Goal: Task Accomplishment & Management: Manage account settings

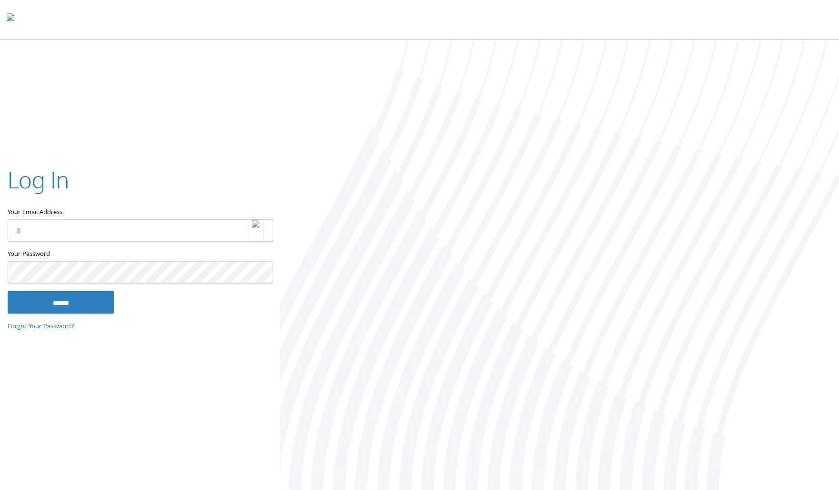
click at [260, 230] on img at bounding box center [257, 230] width 13 height 22
click at [253, 227] on img at bounding box center [257, 230] width 13 height 22
click at [300, 214] on div at bounding box center [559, 266] width 559 height 452
click at [256, 227] on div "Your Email Address" at bounding box center [140, 206] width 265 height 85
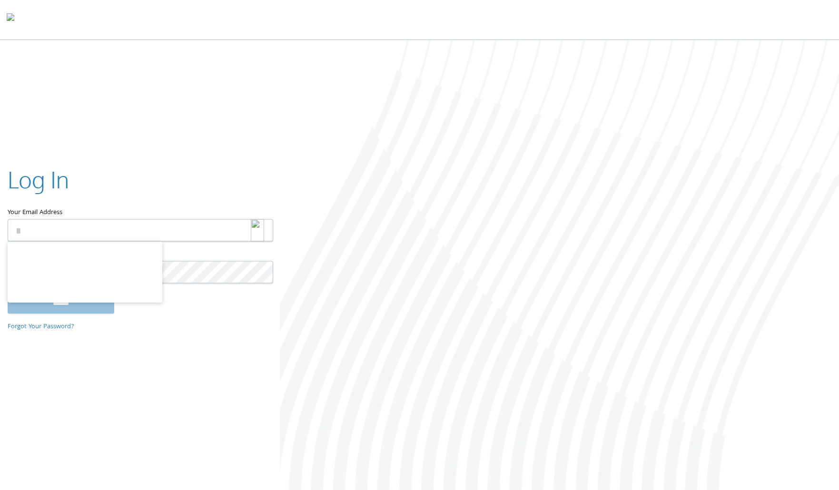
click at [260, 230] on img at bounding box center [257, 230] width 13 height 22
click at [258, 226] on img at bounding box center [257, 230] width 13 height 22
type input "**********"
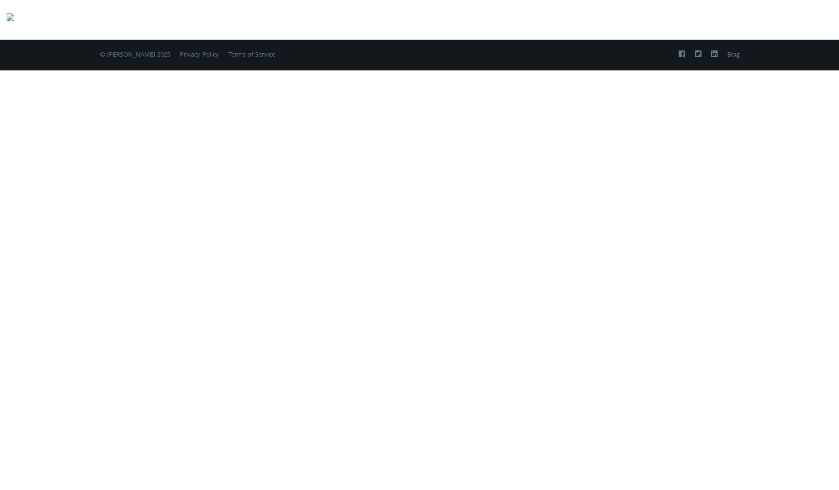
click at [63, 303] on div "Two-Factor Authentication Please enter your 6-digit verification code from your…" at bounding box center [419, 245] width 839 height 490
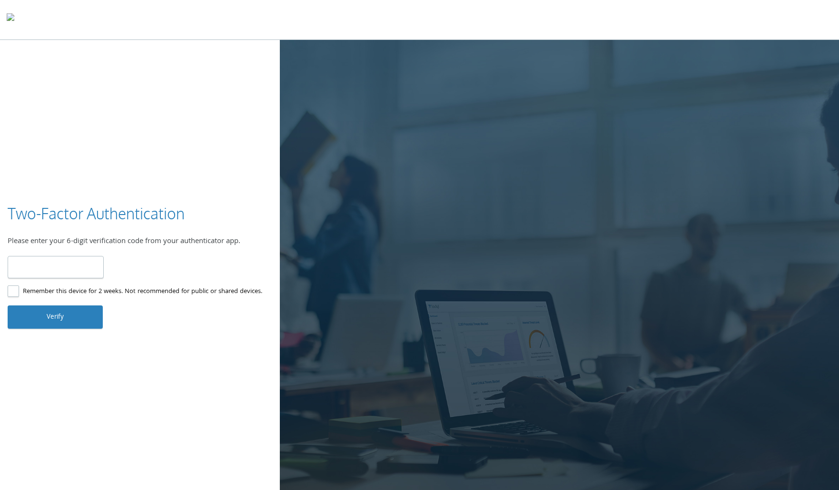
type input "******"
click at [69, 337] on div "Two-Factor Authentication Please enter your 6-digit verification code from your…" at bounding box center [419, 266] width 839 height 452
click at [69, 326] on button "Verify" at bounding box center [55, 316] width 95 height 23
